Goal: Task Accomplishment & Management: Use online tool/utility

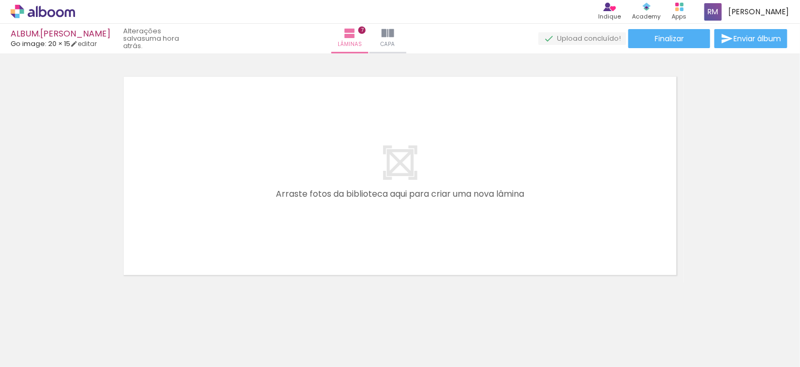
scroll to position [1709, 0]
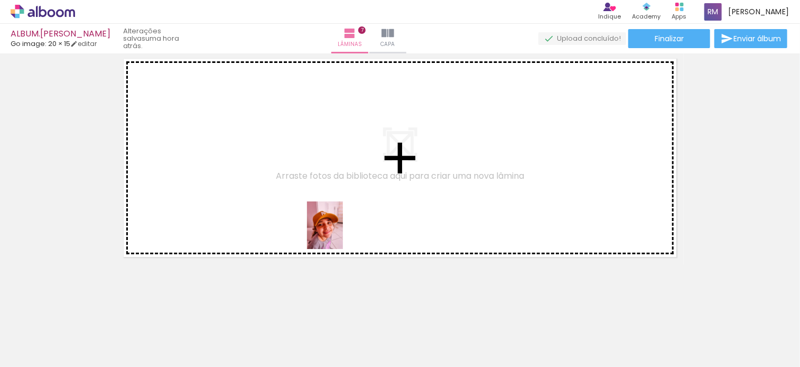
drag, startPoint x: 330, startPoint y: 342, endPoint x: 339, endPoint y: 233, distance: 109.7
click at [339, 233] on quentale-workspace at bounding box center [400, 183] width 800 height 367
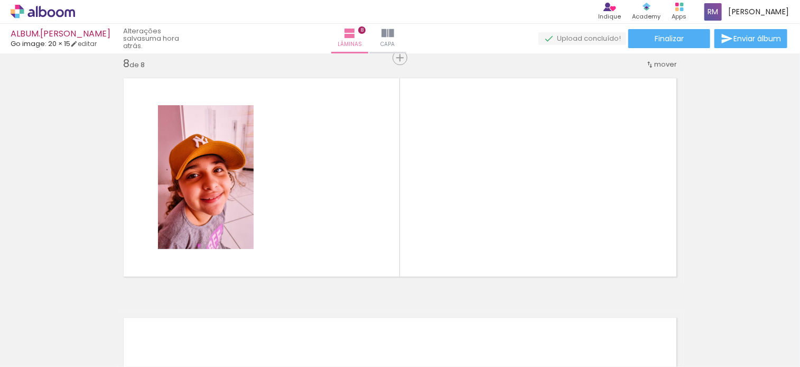
scroll to position [0, 3389]
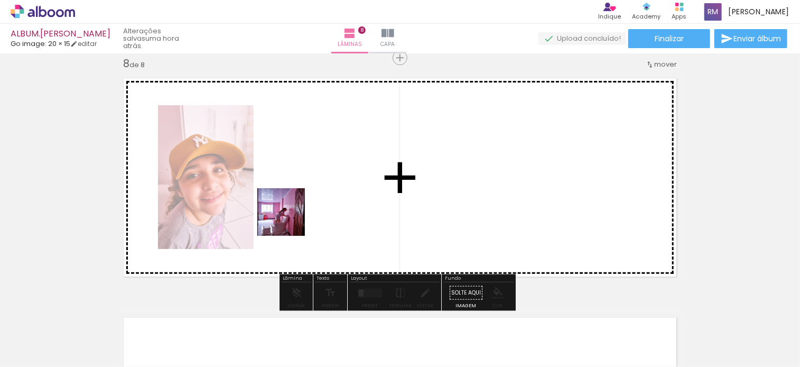
drag, startPoint x: 217, startPoint y: 331, endPoint x: 315, endPoint y: 194, distance: 168.5
click at [315, 194] on quentale-workspace at bounding box center [400, 183] width 800 height 367
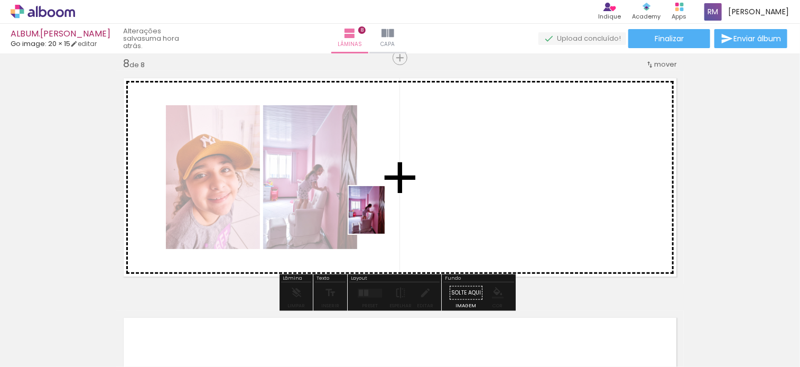
drag, startPoint x: 276, startPoint y: 333, endPoint x: 388, endPoint y: 211, distance: 166.1
click at [388, 211] on quentale-workspace at bounding box center [400, 183] width 800 height 367
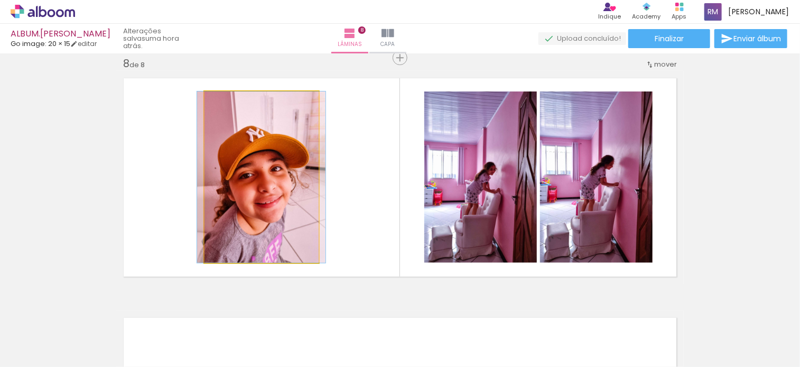
click at [265, 189] on quentale-photo at bounding box center [262, 176] width 114 height 171
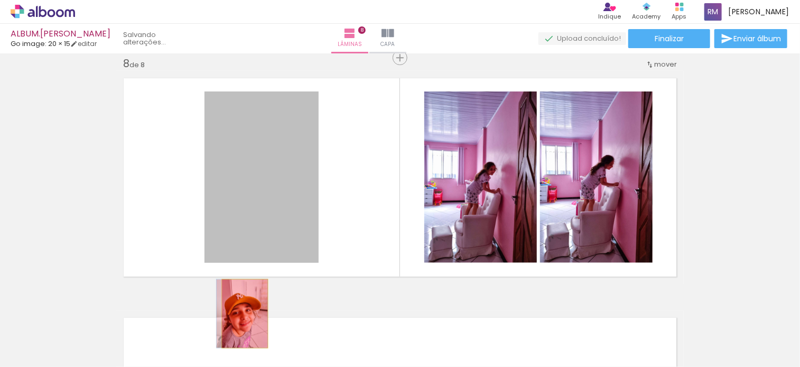
drag, startPoint x: 265, startPoint y: 189, endPoint x: 241, endPoint y: 313, distance: 127.0
click at [241, 313] on quentale-workspace at bounding box center [400, 183] width 800 height 367
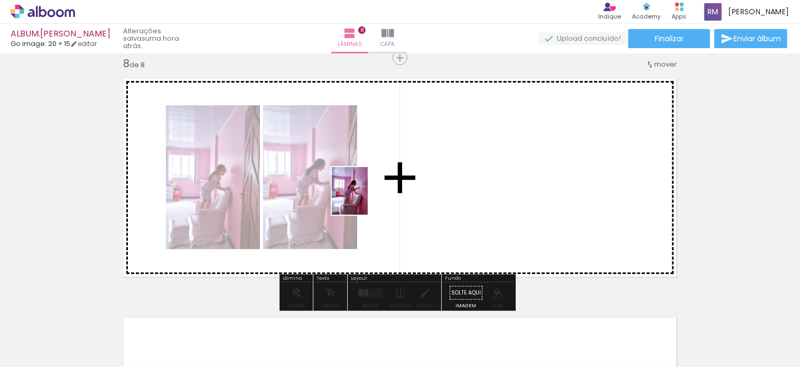
drag, startPoint x: 344, startPoint y: 328, endPoint x: 365, endPoint y: 197, distance: 133.4
click at [365, 197] on quentale-workspace at bounding box center [400, 183] width 800 height 367
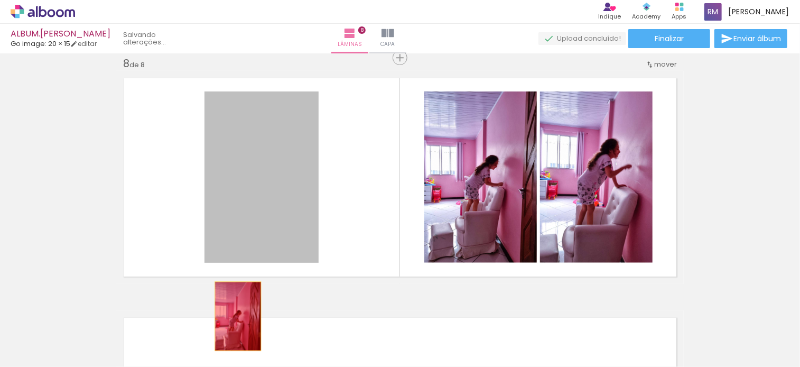
drag, startPoint x: 260, startPoint y: 183, endPoint x: 234, endPoint y: 316, distance: 135.1
click at [234, 316] on quentale-workspace at bounding box center [400, 183] width 800 height 367
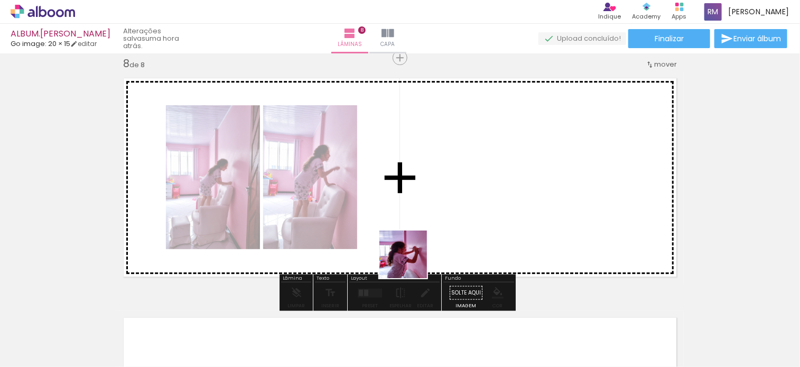
drag, startPoint x: 397, startPoint y: 336, endPoint x: 440, endPoint y: 148, distance: 192.3
click at [440, 148] on quentale-workspace at bounding box center [400, 183] width 800 height 367
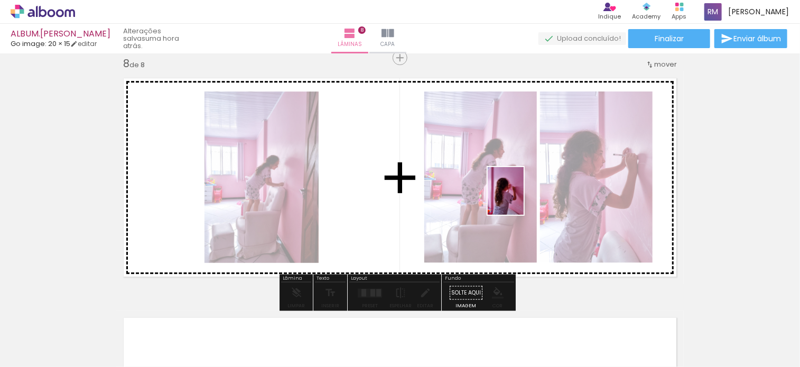
drag, startPoint x: 451, startPoint y: 331, endPoint x: 519, endPoint y: 199, distance: 148.9
click at [519, 199] on quentale-workspace at bounding box center [400, 183] width 800 height 367
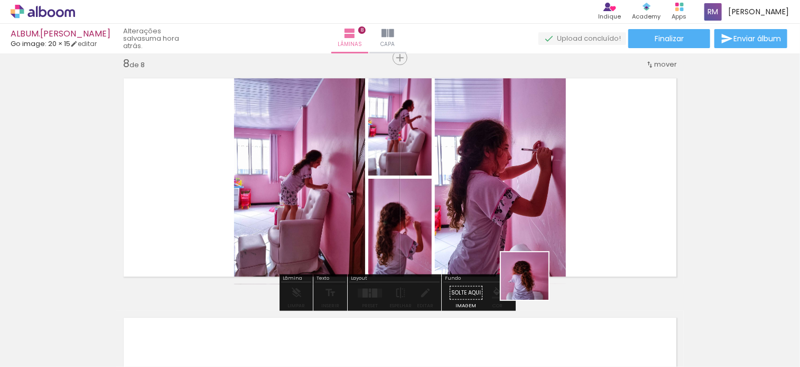
drag, startPoint x: 516, startPoint y: 334, endPoint x: 583, endPoint y: 164, distance: 182.7
click at [583, 164] on quentale-workspace at bounding box center [400, 183] width 800 height 367
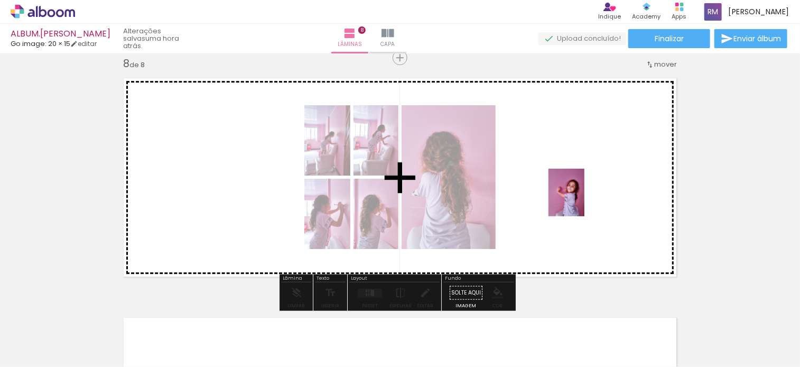
drag, startPoint x: 559, startPoint y: 334, endPoint x: 580, endPoint y: 200, distance: 135.4
click at [580, 200] on quentale-workspace at bounding box center [400, 183] width 800 height 367
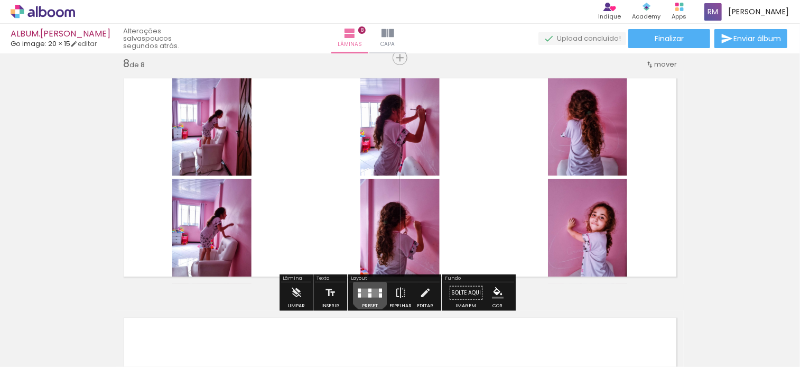
click at [368, 291] on div at bounding box center [369, 290] width 3 height 4
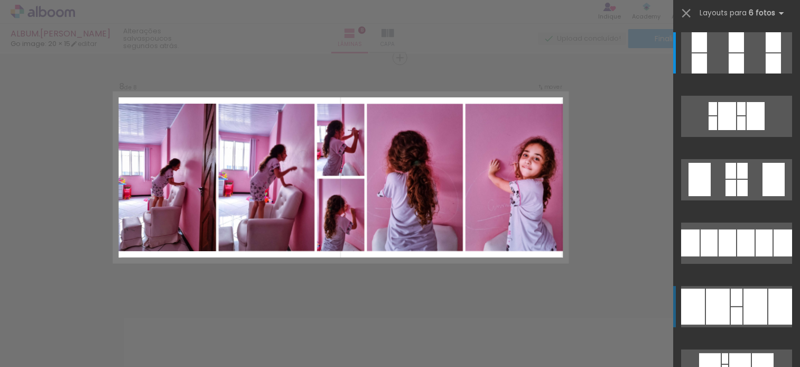
click at [737, 305] on div at bounding box center [737, 297] width 12 height 17
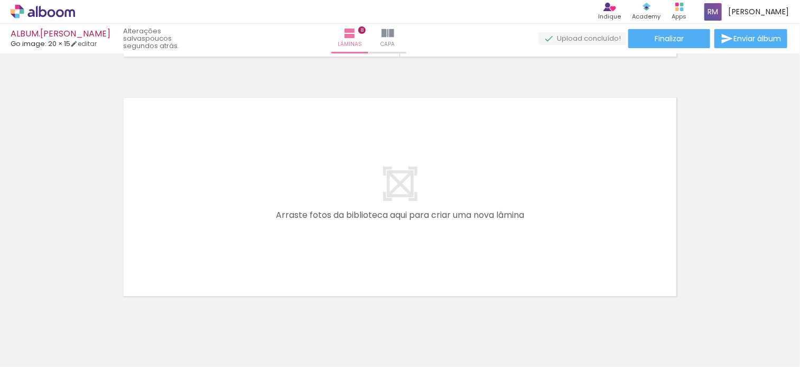
scroll to position [1926, 0]
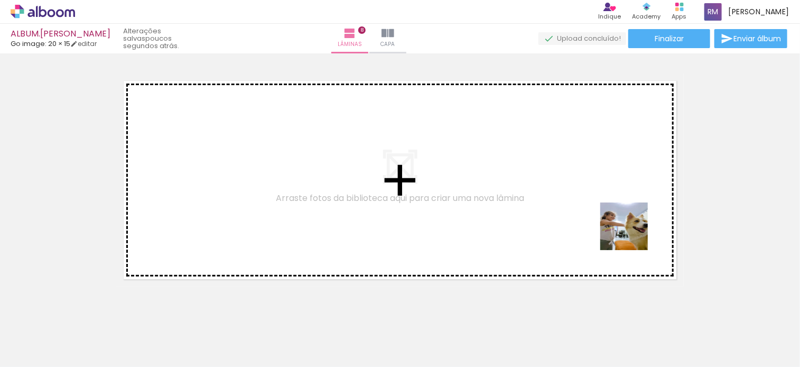
drag, startPoint x: 693, startPoint y: 334, endPoint x: 596, endPoint y: 176, distance: 185.8
click at [596, 176] on quentale-workspace at bounding box center [400, 183] width 800 height 367
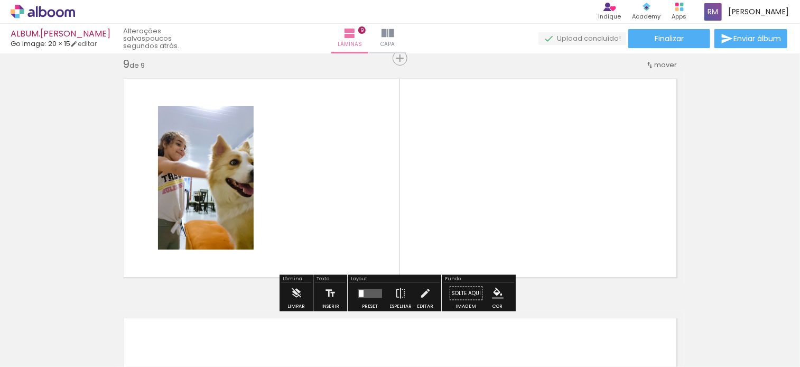
scroll to position [1928, 0]
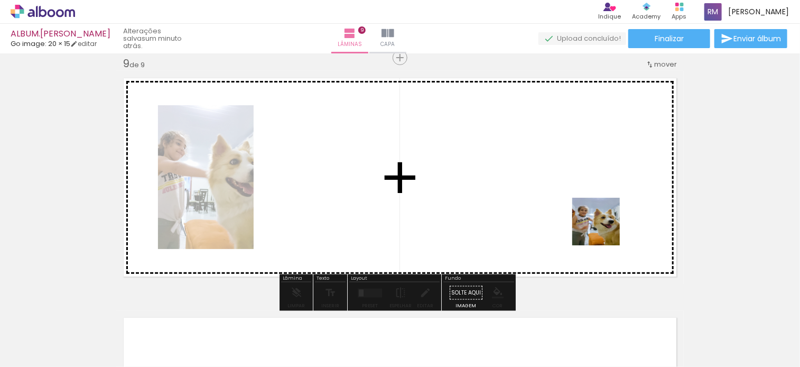
drag, startPoint x: 746, startPoint y: 339, endPoint x: 599, endPoint y: 223, distance: 187.0
click at [599, 223] on quentale-workspace at bounding box center [400, 183] width 800 height 367
